Goal: Task Accomplishment & Management: Use online tool/utility

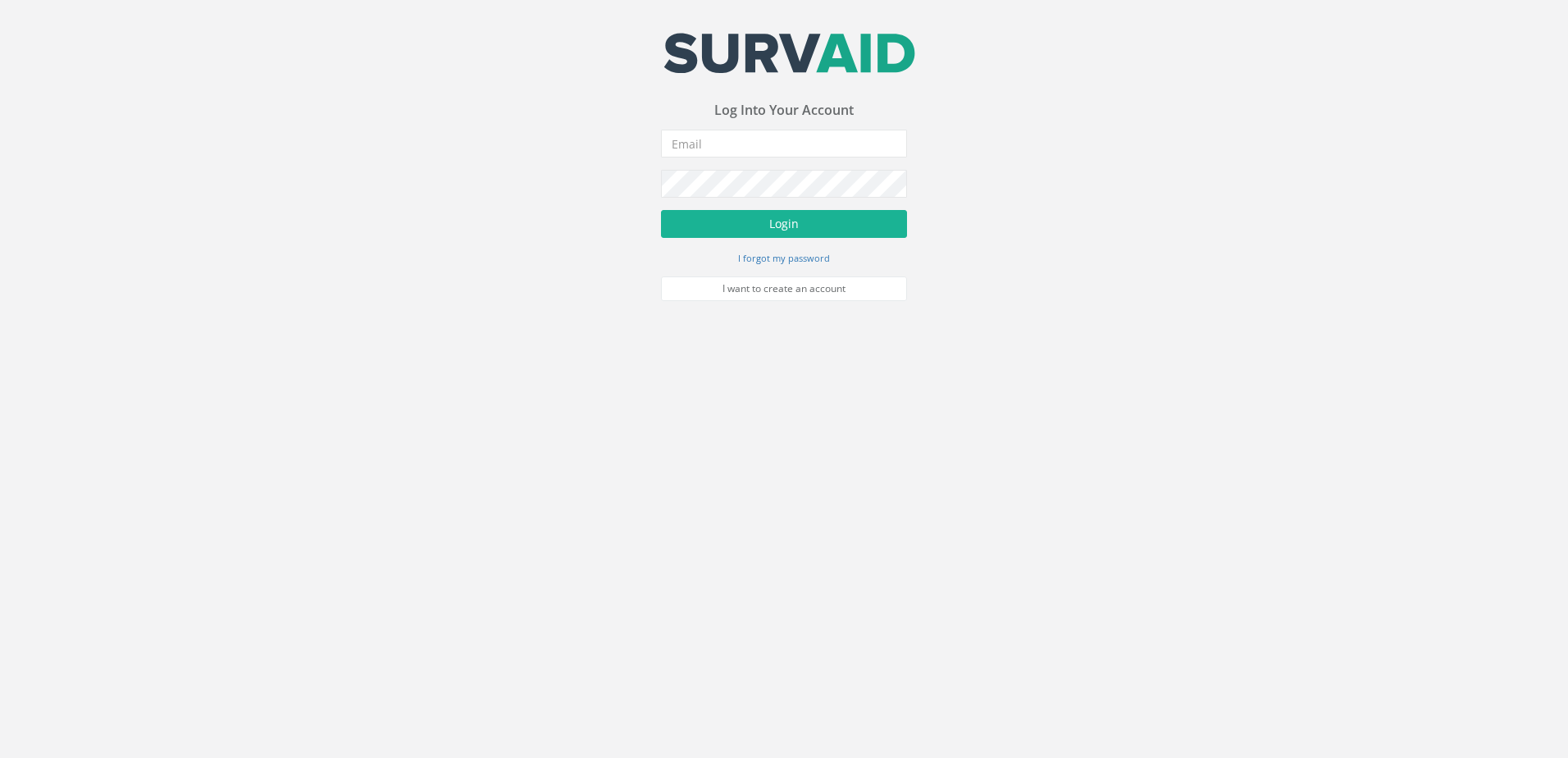
click at [736, 144] on input "email" at bounding box center [784, 143] width 246 height 28
type input "[EMAIL_ADDRESS][DOMAIN_NAME]"
click at [661, 210] on button "Login" at bounding box center [784, 224] width 246 height 28
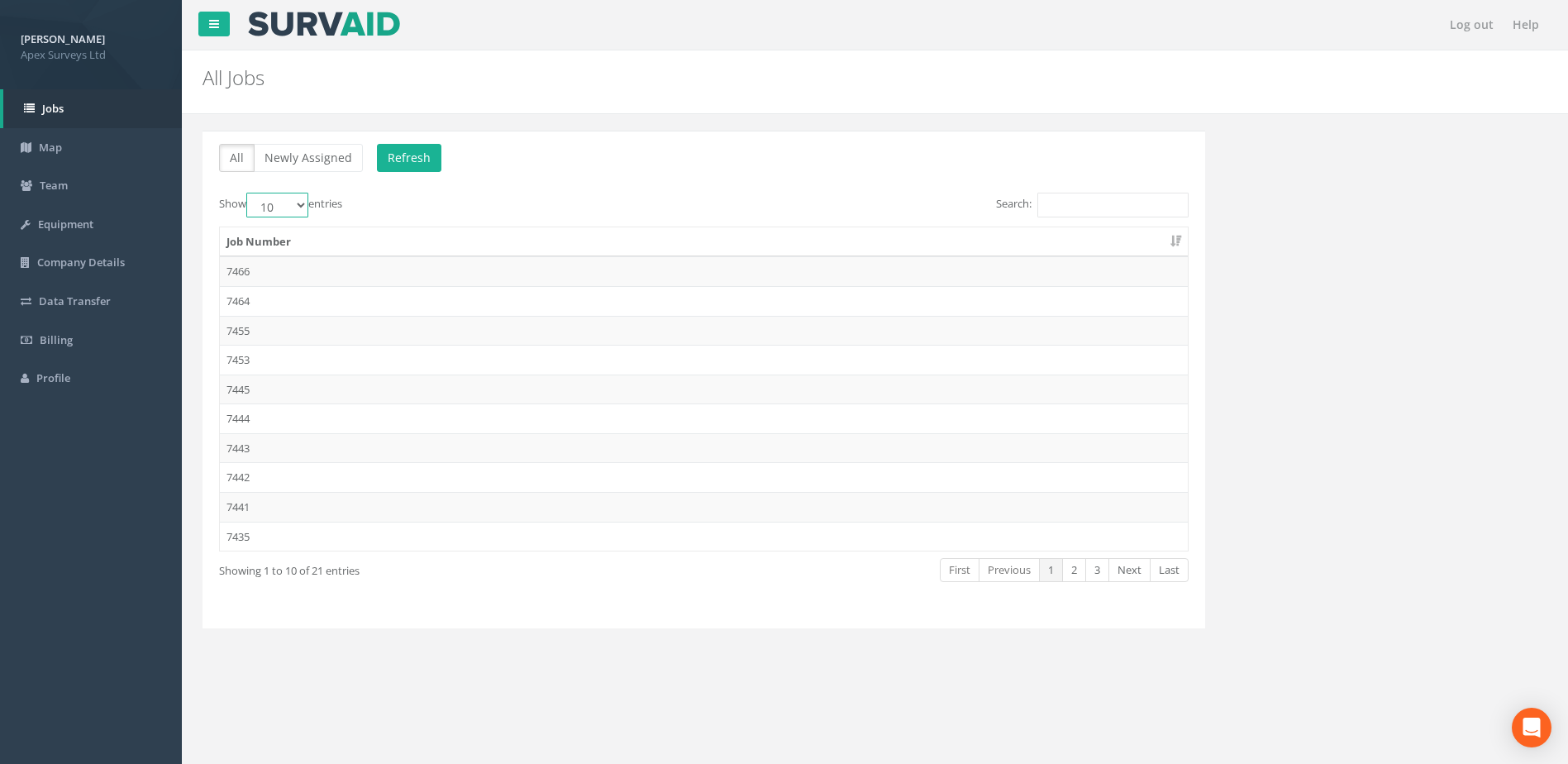
click at [303, 206] on select "10 25 50 100" at bounding box center [277, 205] width 62 height 25
select select "50"
click at [249, 193] on select "10 25 50 100" at bounding box center [277, 205] width 62 height 25
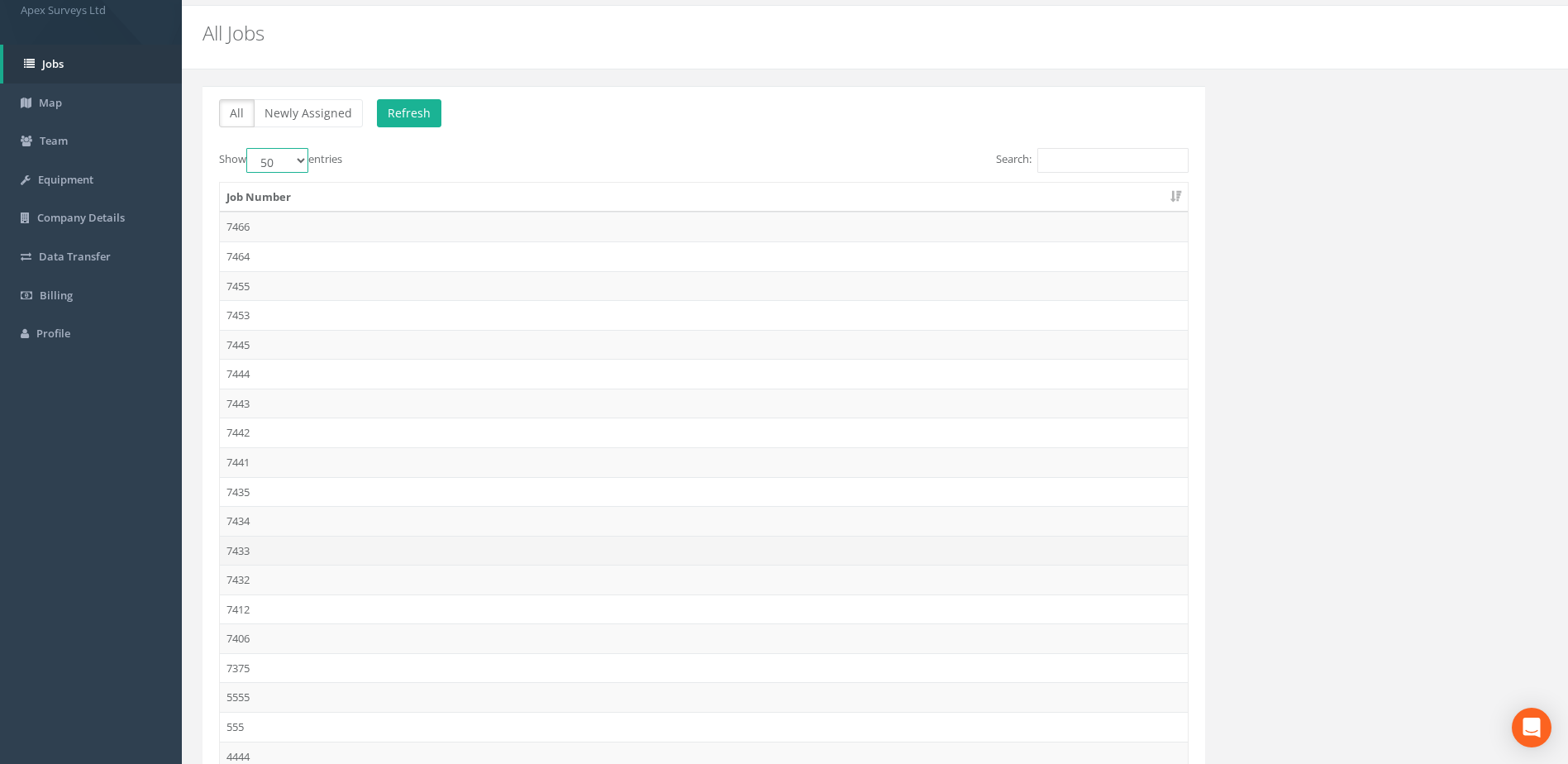
scroll to position [83, 0]
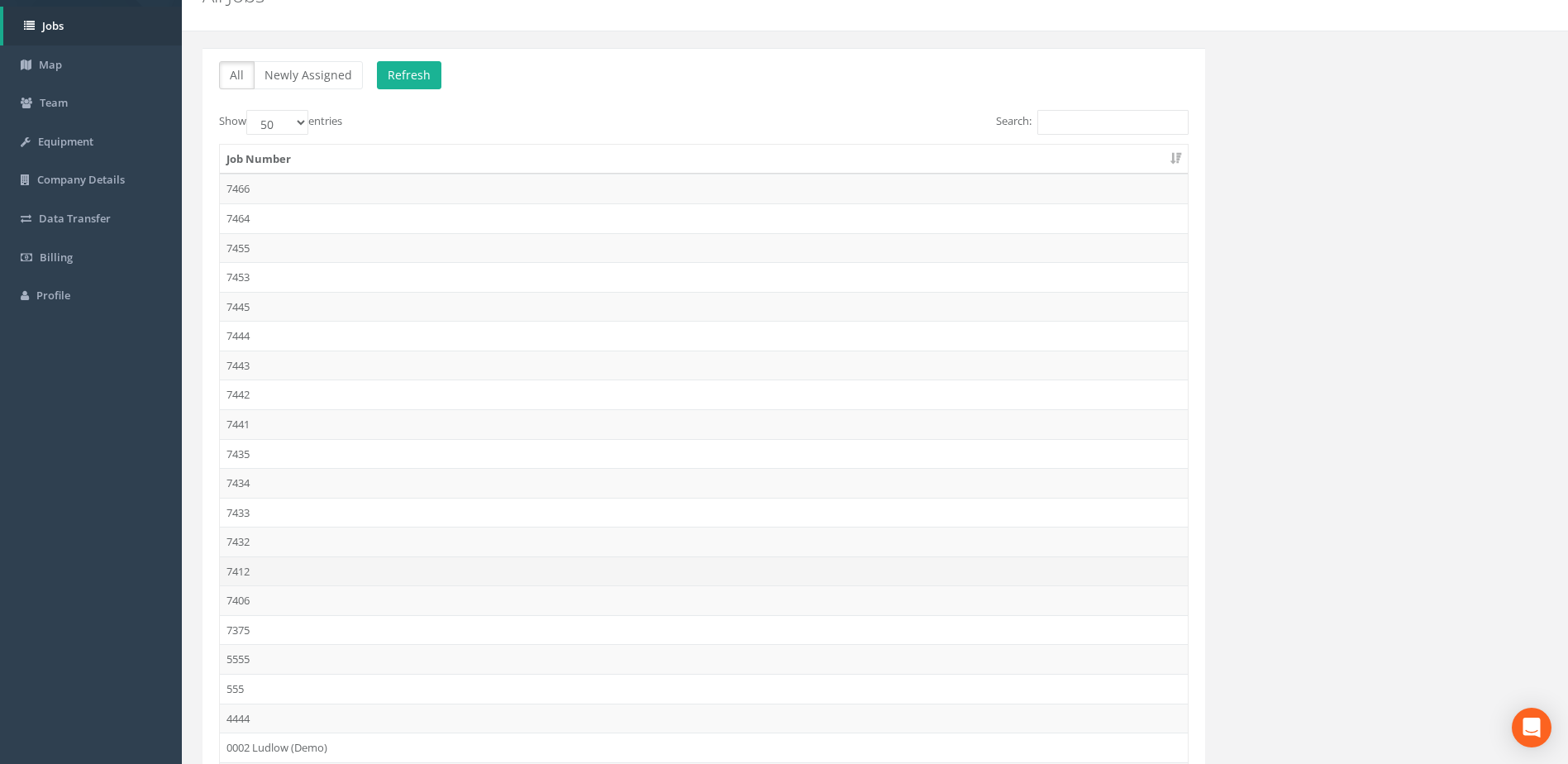
click at [267, 573] on td "7412" at bounding box center [704, 571] width 968 height 30
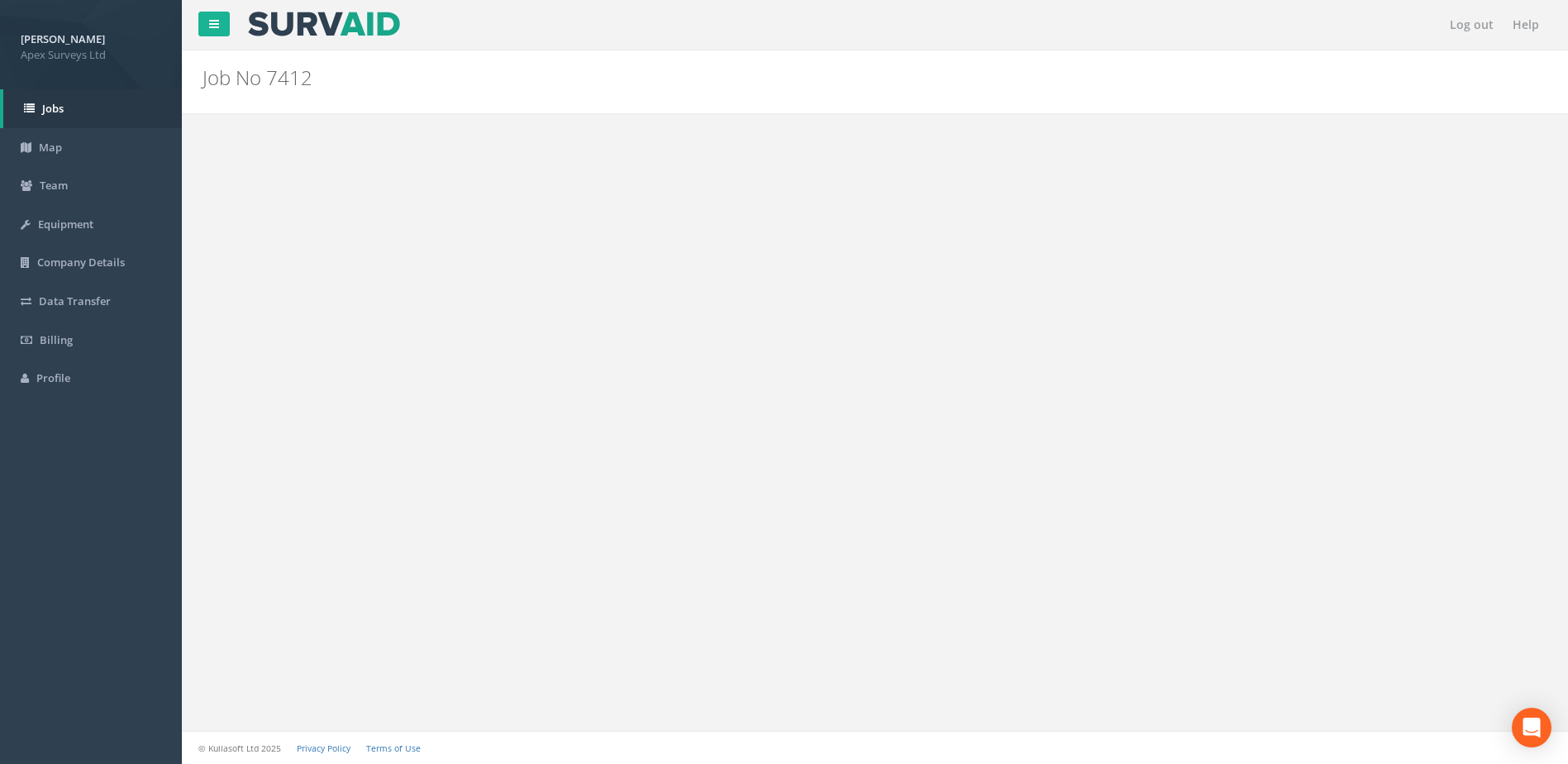
scroll to position [0, 0]
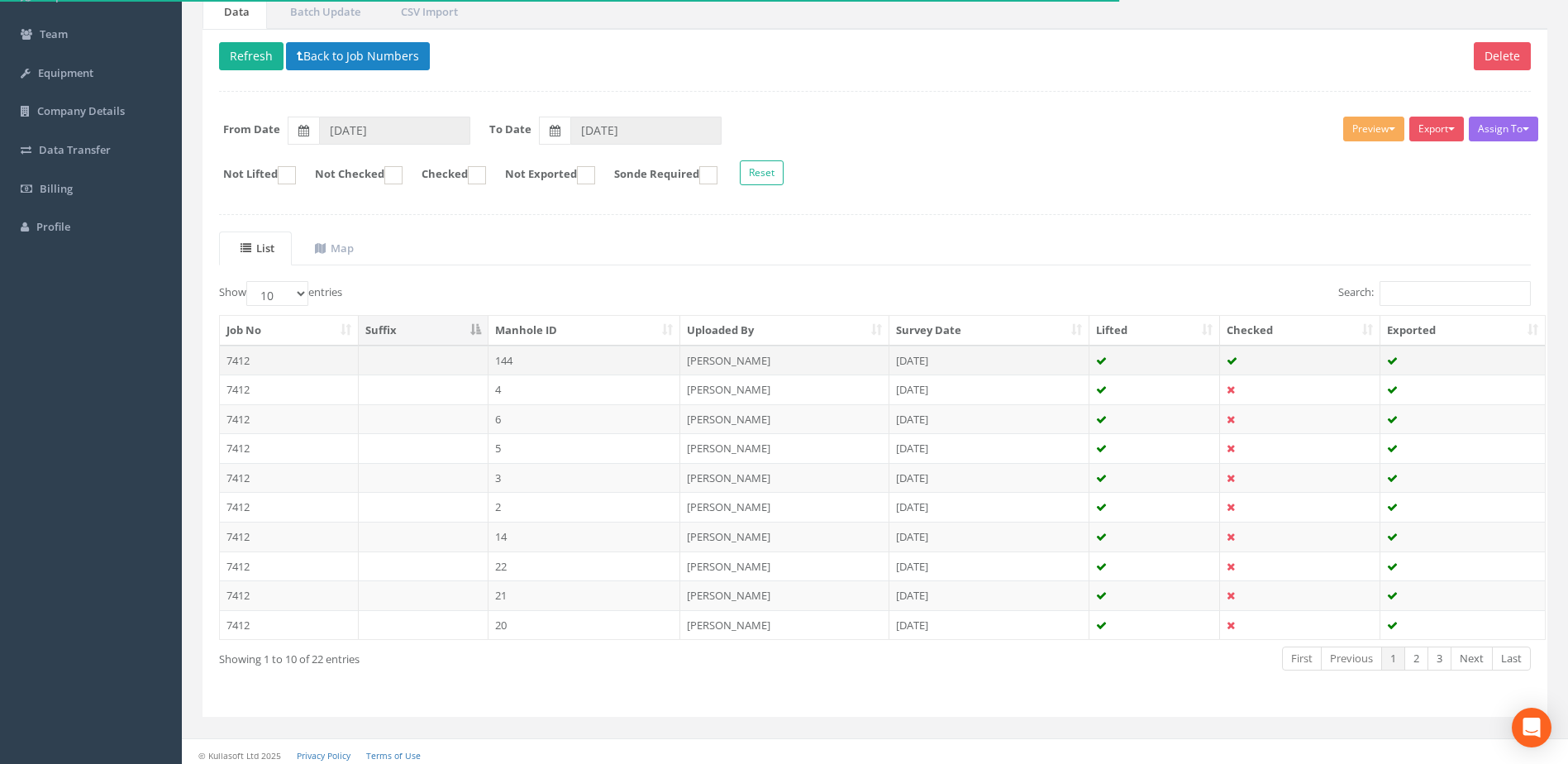
scroll to position [158, 0]
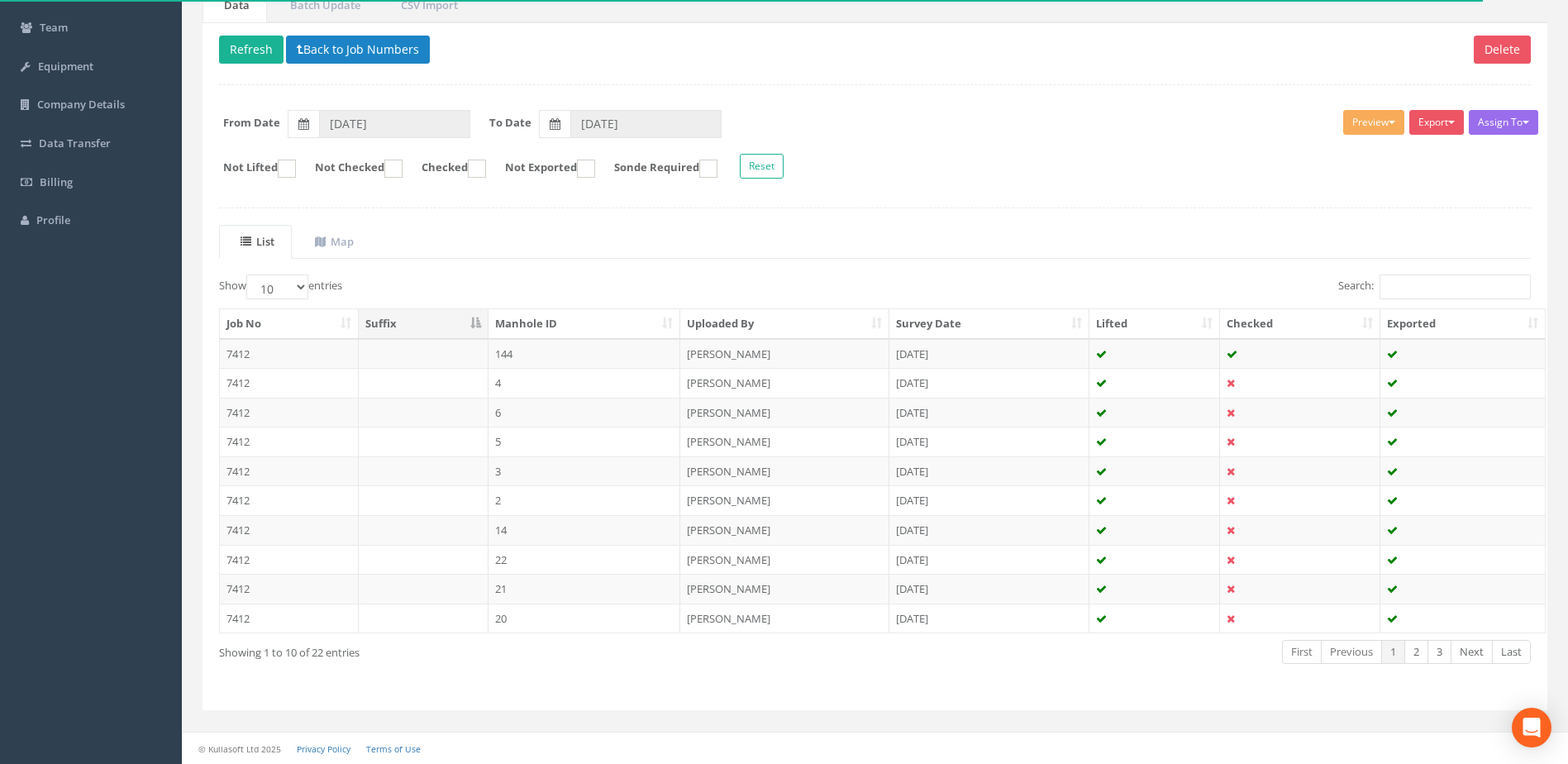
click at [558, 251] on ul "List Map" at bounding box center [874, 241] width 1312 height 34
click at [288, 284] on select "10 25 50 100" at bounding box center [277, 286] width 62 height 25
select select "100"
click at [249, 275] on select "10 25 50 100" at bounding box center [277, 286] width 62 height 25
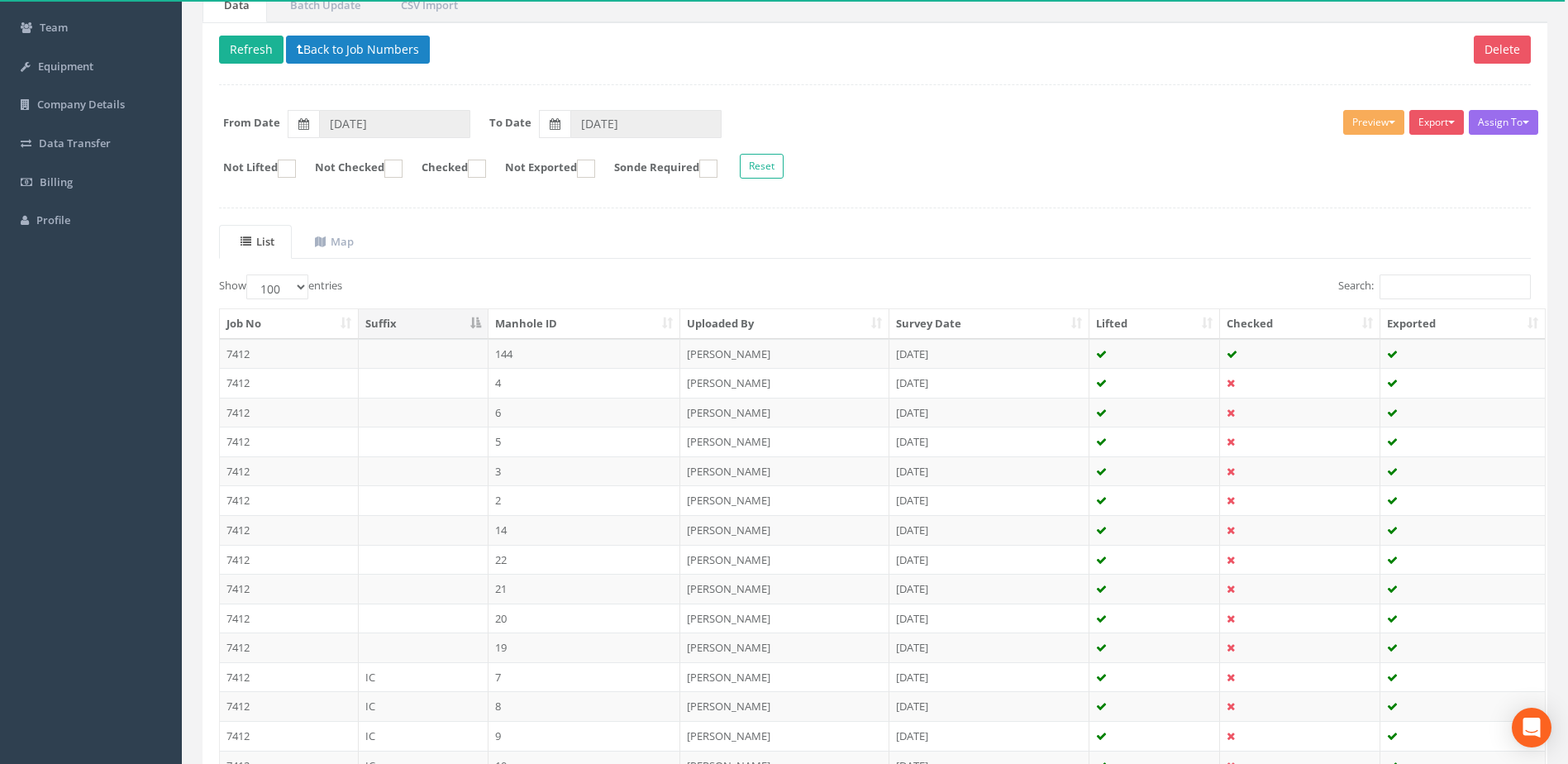
click at [588, 259] on div "List Map Show 10 25 50 100 entries Search: Job No Suffix Manhole ID Uploaded By…" at bounding box center [874, 636] width 1312 height 822
click at [523, 354] on td "144" at bounding box center [584, 354] width 193 height 30
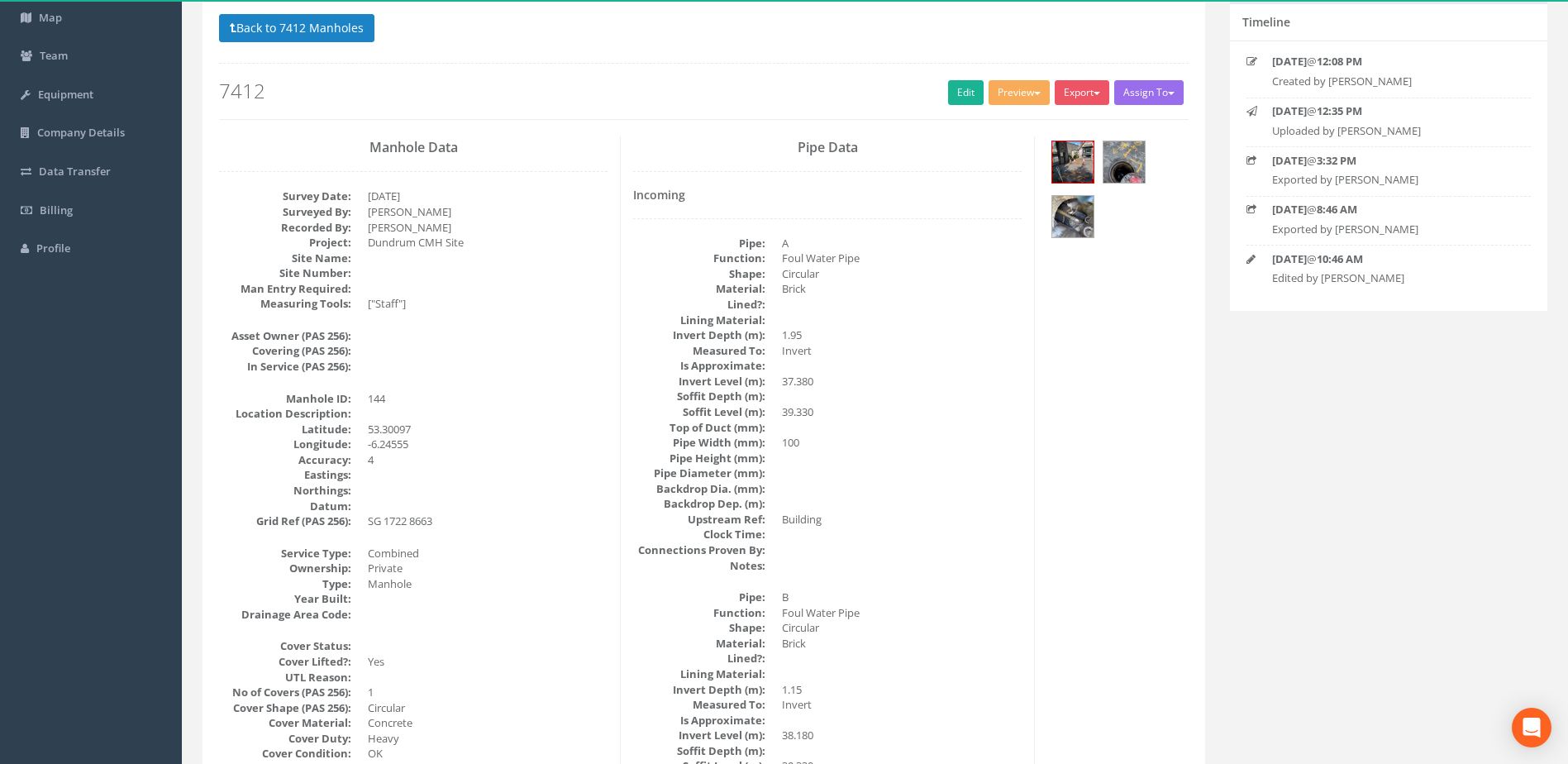
scroll to position [0, 0]
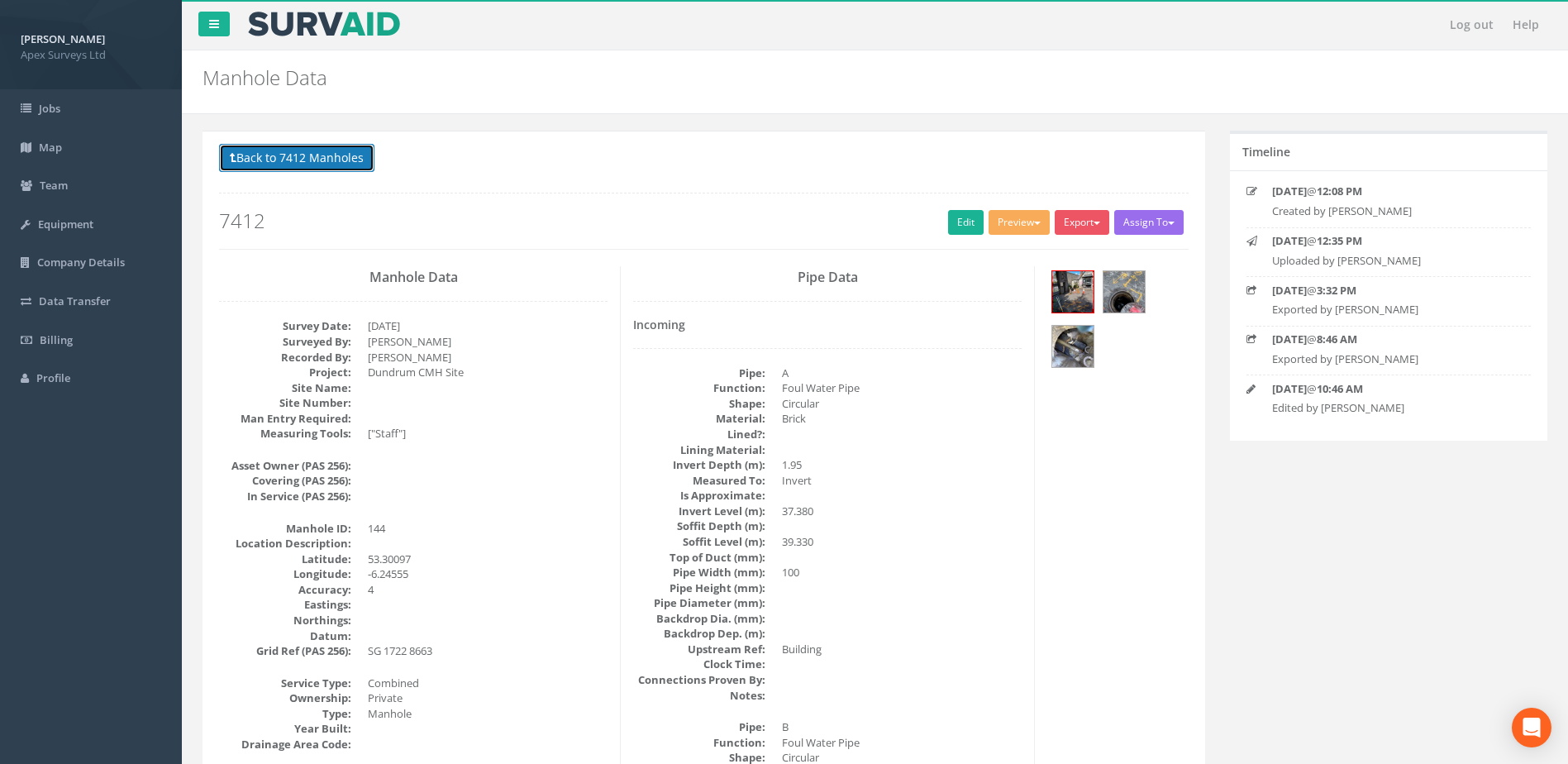
click at [272, 159] on button "Back to 7412 Manholes" at bounding box center [296, 157] width 155 height 28
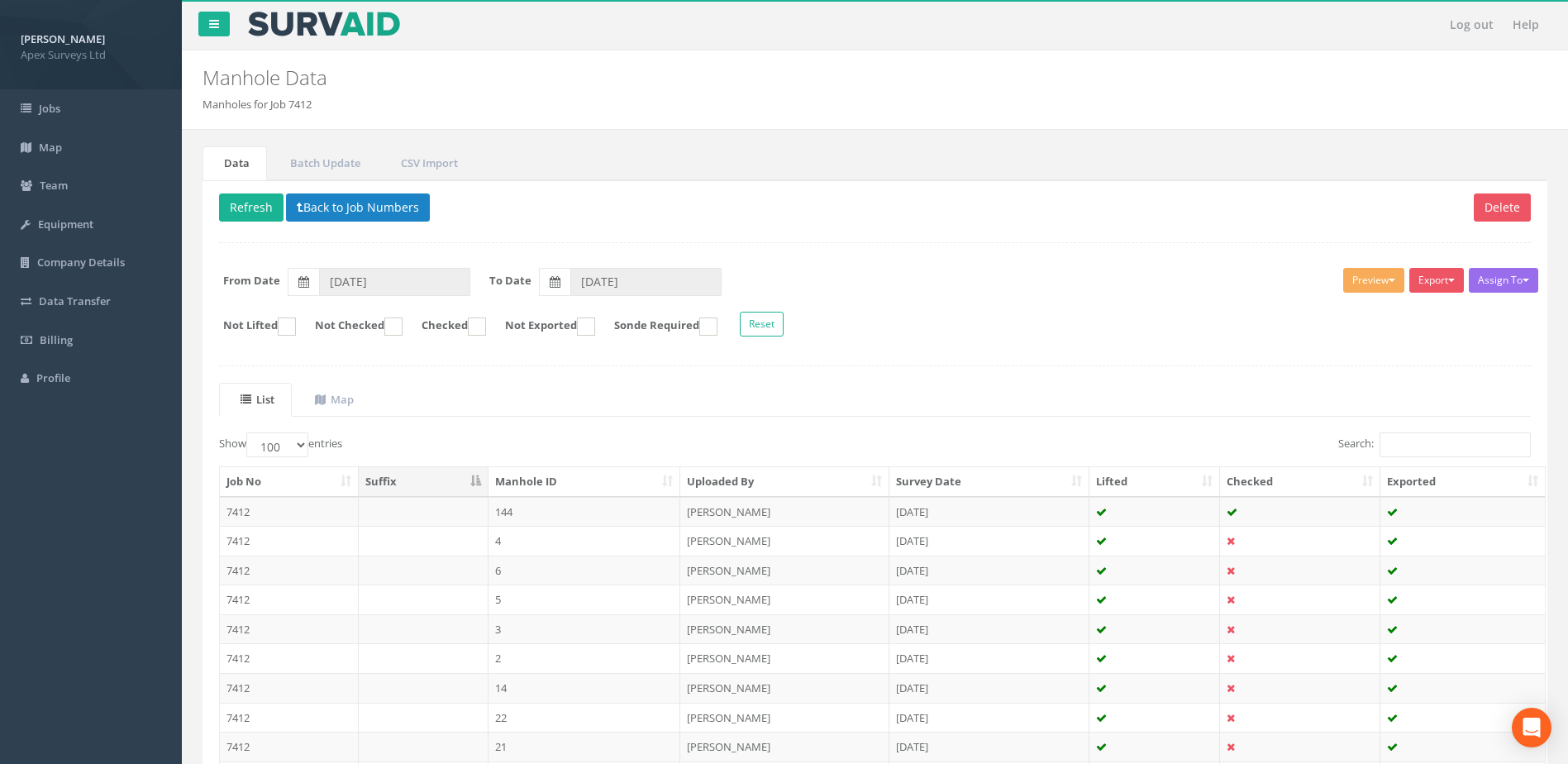
click at [524, 98] on ol "Manholes for Job 7412" at bounding box center [761, 104] width 1116 height 15
click at [926, 316] on form "Not Lifted Not Checked Checked Not Exported Sonde Required Reset" at bounding box center [874, 327] width 1336 height 29
